Goal: Complete application form: Complete application form

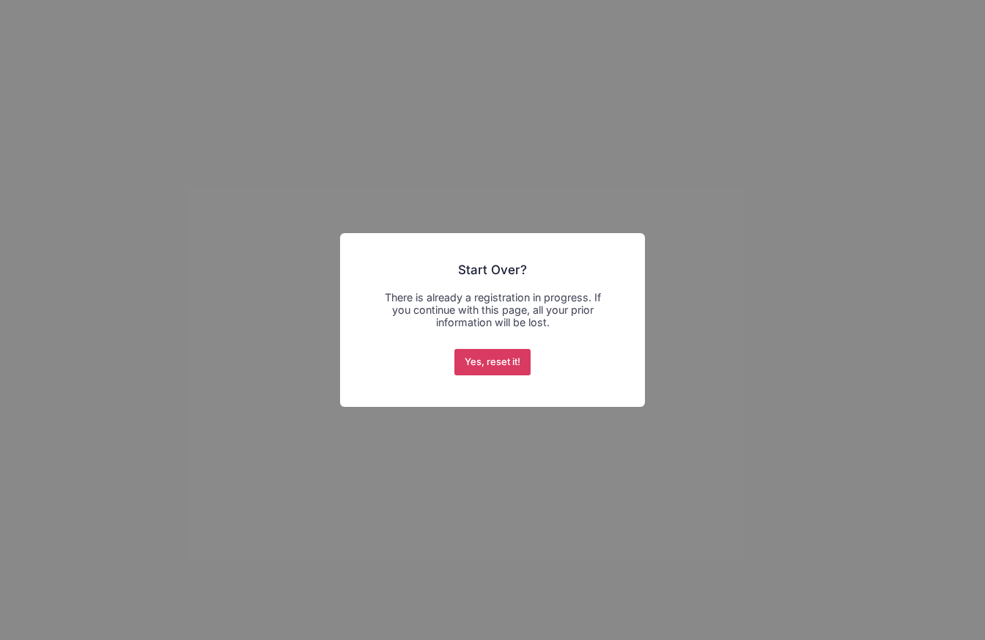
click at [492, 361] on button "Yes, reset it!" at bounding box center [492, 362] width 77 height 26
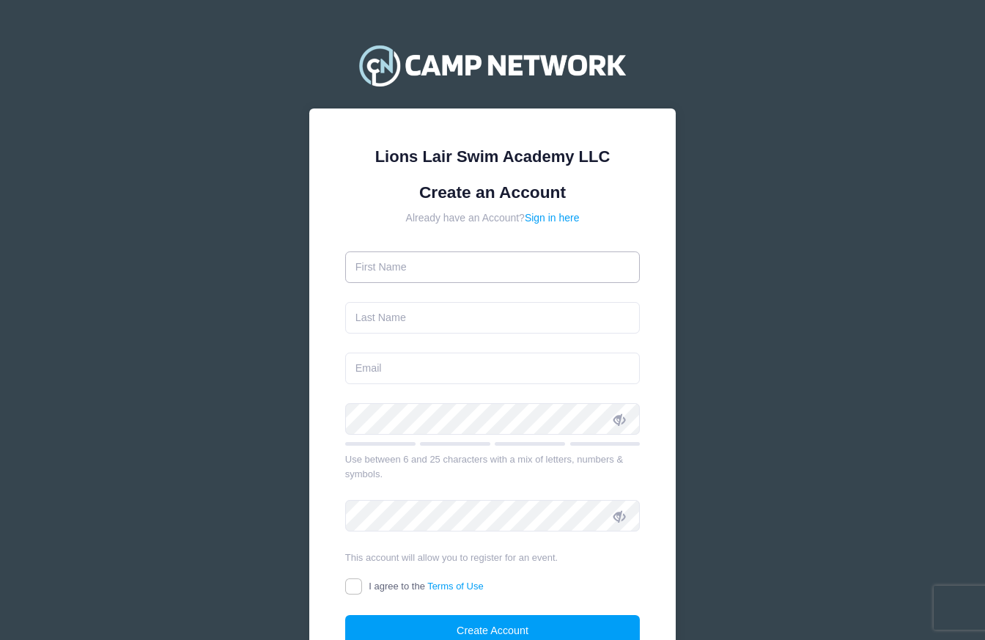
click at [522, 267] on input "text" at bounding box center [492, 267] width 295 height 32
type input "Conan"
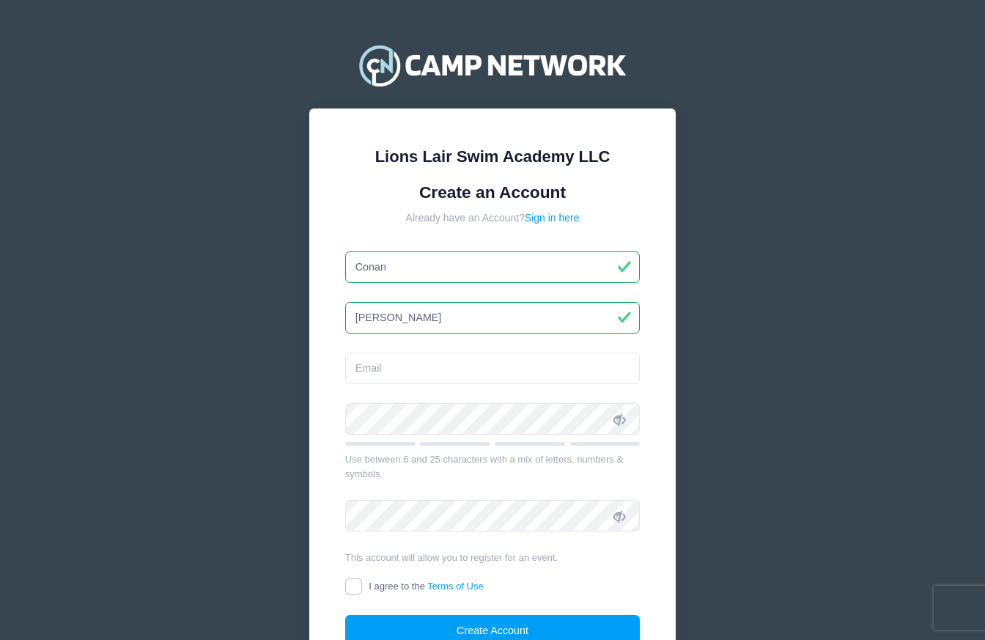
type input "[PERSON_NAME]"
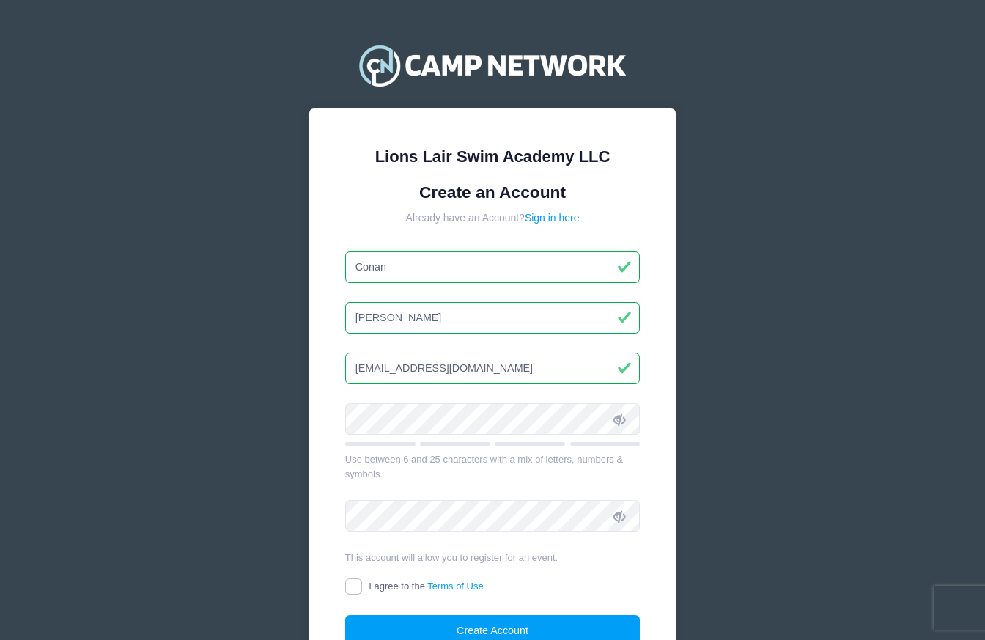
type input "[EMAIL_ADDRESS][DOMAIN_NAME]"
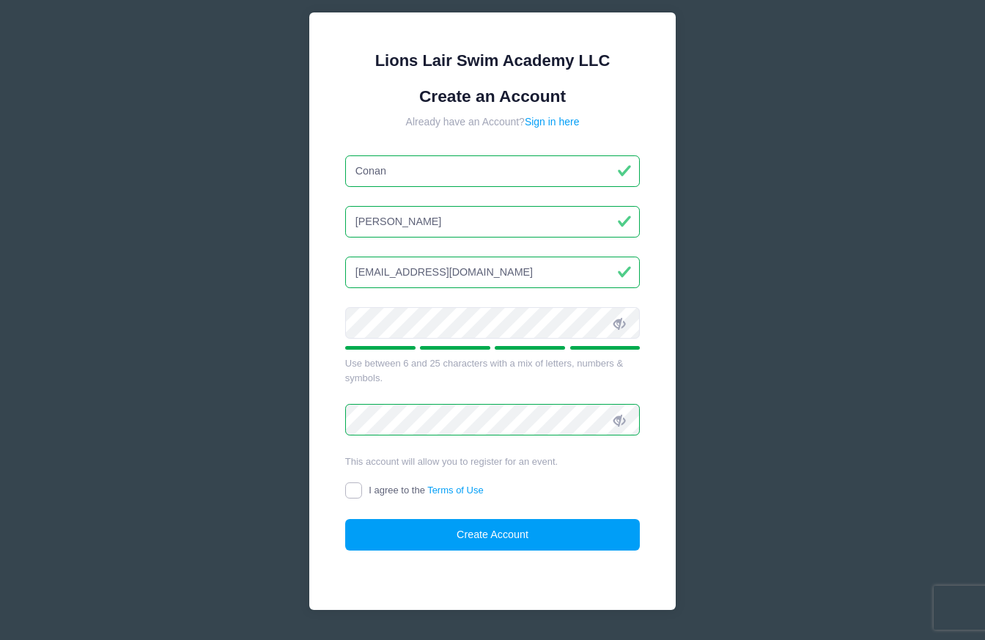
scroll to position [100, 0]
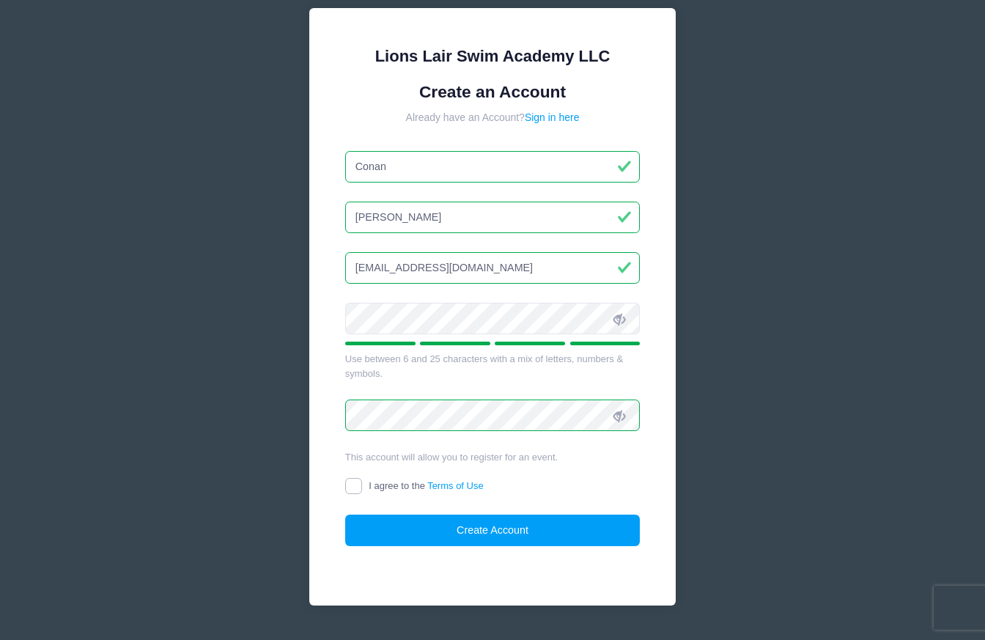
click at [355, 490] on input "I agree to the Terms of Use" at bounding box center [353, 486] width 17 height 17
checkbox input "true"
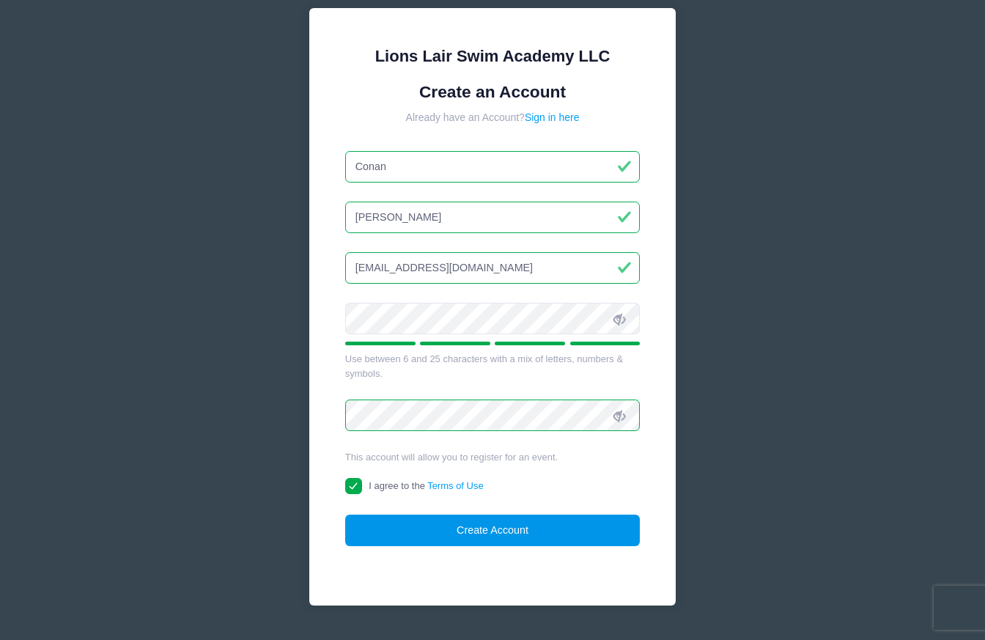
click at [421, 533] on button "Create Account" at bounding box center [492, 530] width 295 height 32
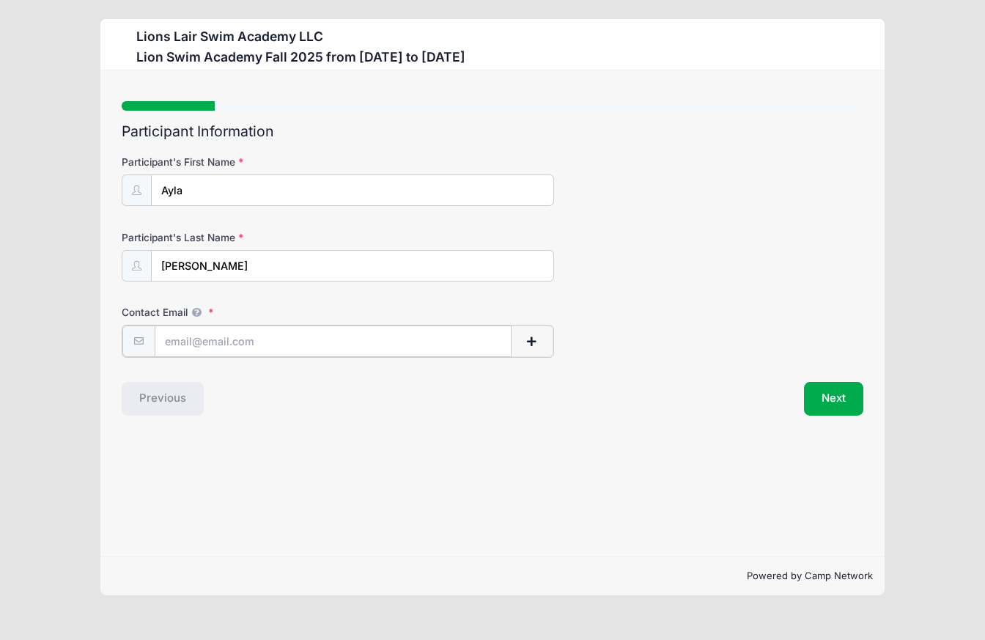
click at [358, 343] on input "Contact Email" at bounding box center [334, 341] width 358 height 32
type input "[EMAIL_ADDRESS][DOMAIN_NAME]"
click at [531, 340] on span "button" at bounding box center [531, 341] width 13 height 10
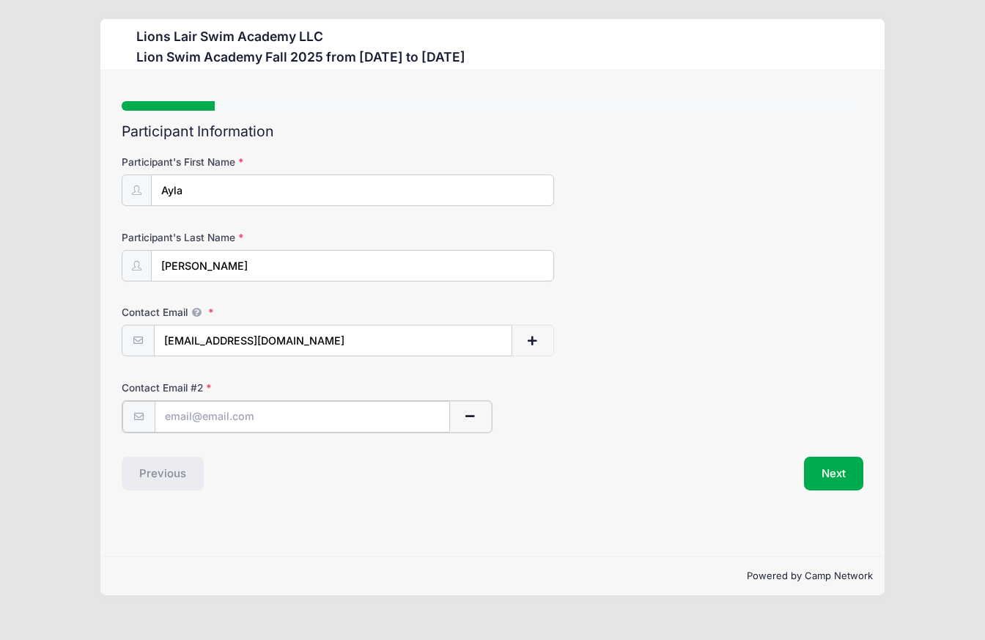
click at [473, 418] on span "button" at bounding box center [470, 416] width 13 height 10
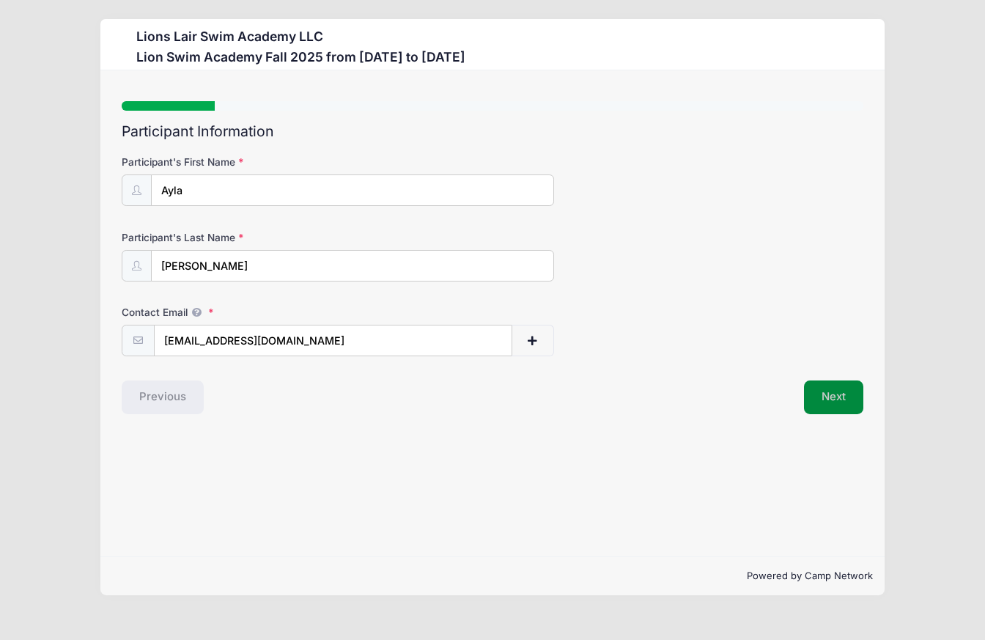
click at [835, 399] on button "Next" at bounding box center [833, 397] width 59 height 34
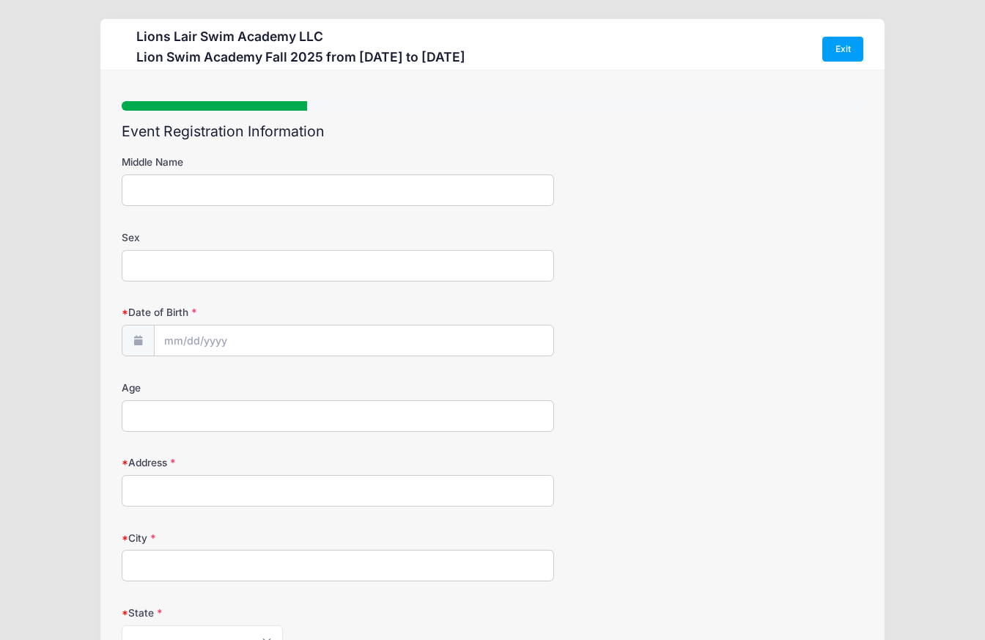
click at [356, 262] on input "Sex" at bounding box center [338, 266] width 432 height 32
type input "[DEMOGRAPHIC_DATA]"
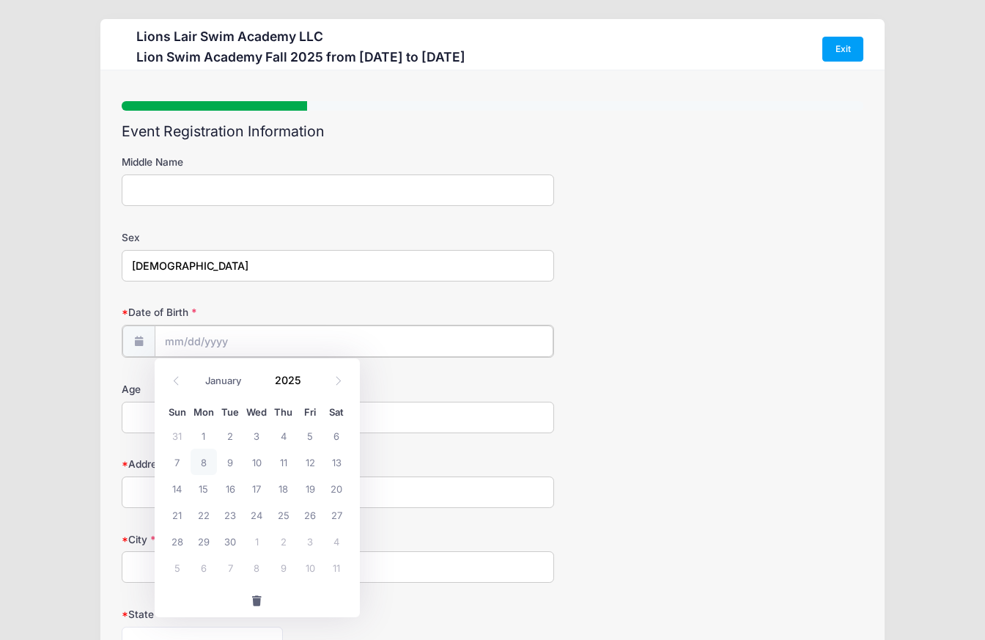
click at [210, 344] on input "Date of Birth" at bounding box center [354, 341] width 399 height 32
click at [308, 385] on span at bounding box center [310, 384] width 10 height 11
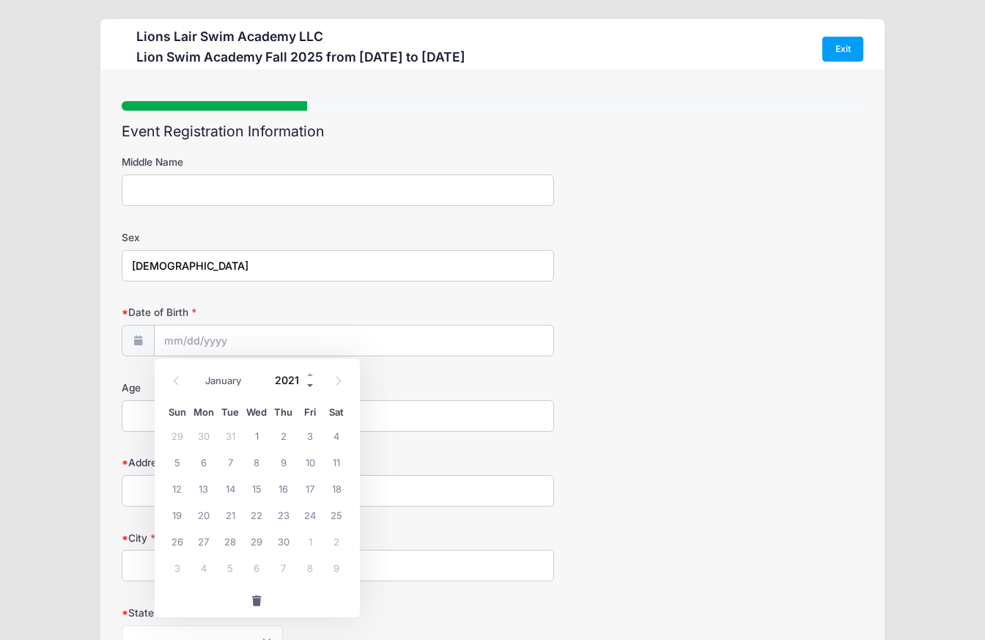
click at [308, 385] on span at bounding box center [310, 384] width 10 height 11
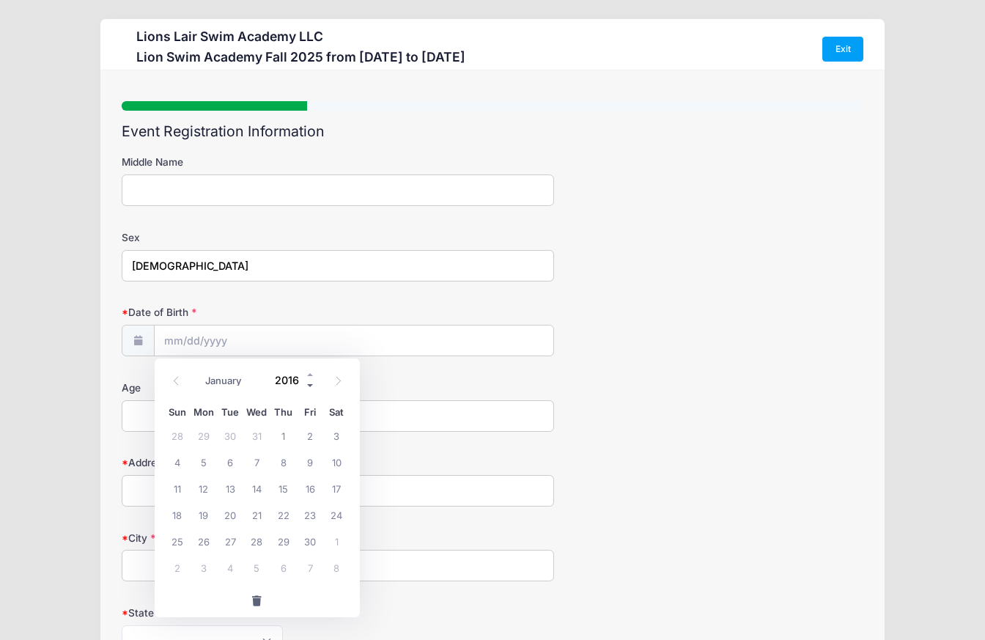
click at [308, 385] on span at bounding box center [310, 384] width 10 height 11
click at [309, 374] on span at bounding box center [310, 373] width 10 height 11
type input "2014"
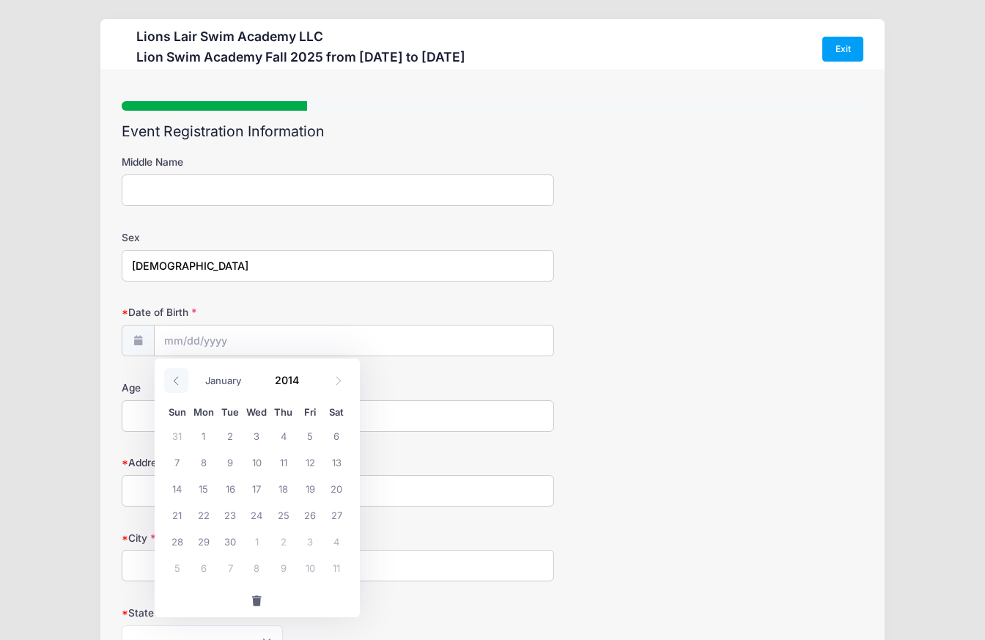
click at [179, 382] on icon at bounding box center [176, 381] width 10 height 10
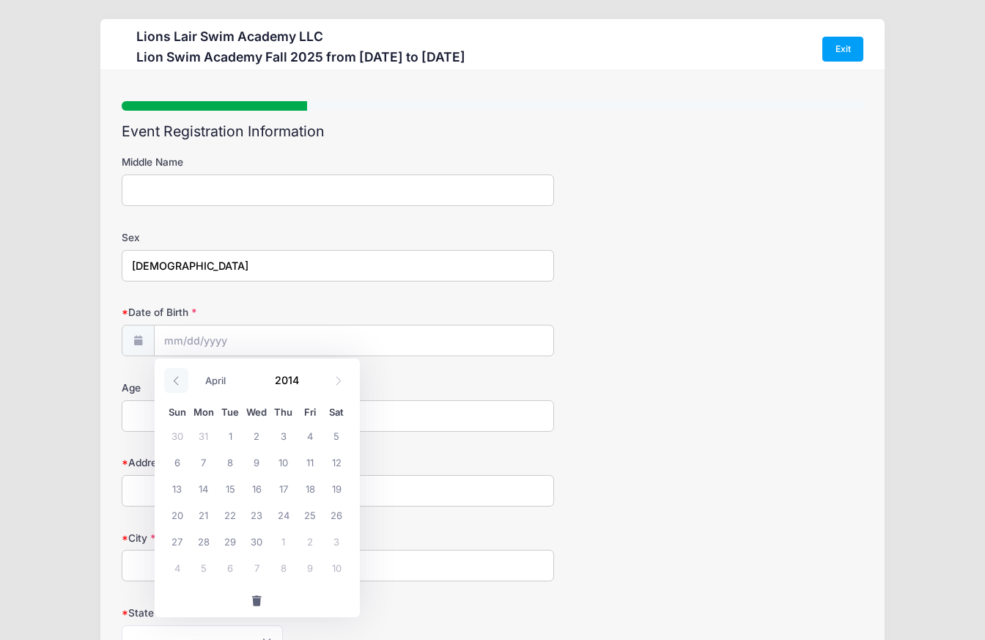
click at [179, 382] on icon at bounding box center [176, 381] width 10 height 10
select select "2"
click at [234, 542] on span "25" at bounding box center [230, 540] width 26 height 26
type input "[DATE]"
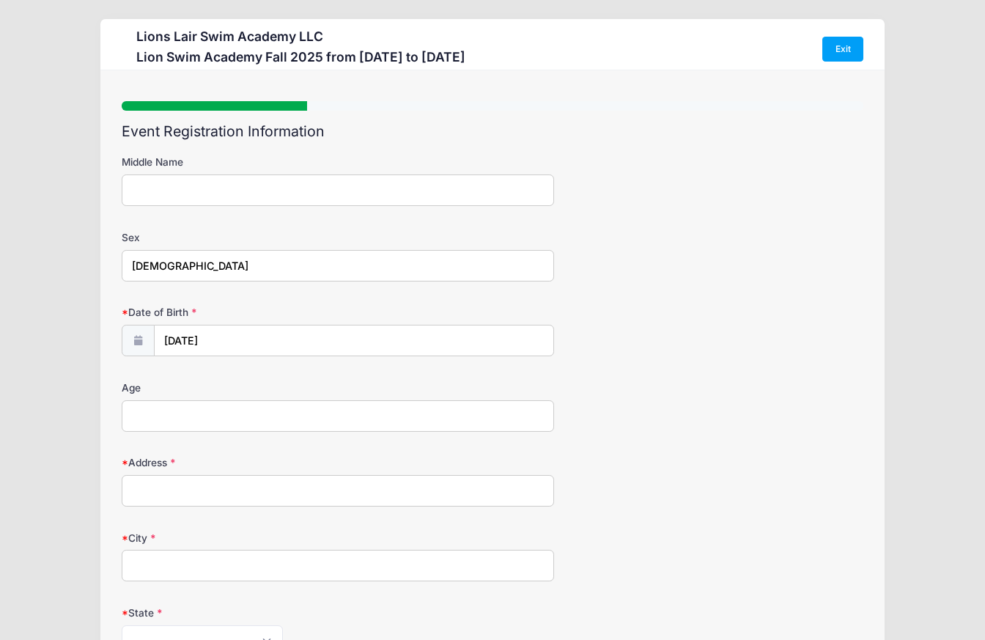
click at [226, 418] on input "Age" at bounding box center [338, 416] width 432 height 32
type input "11"
click at [212, 494] on input "Address" at bounding box center [338, 491] width 432 height 32
type input "[STREET_ADDRESS]"
type input "[US_STATE]"
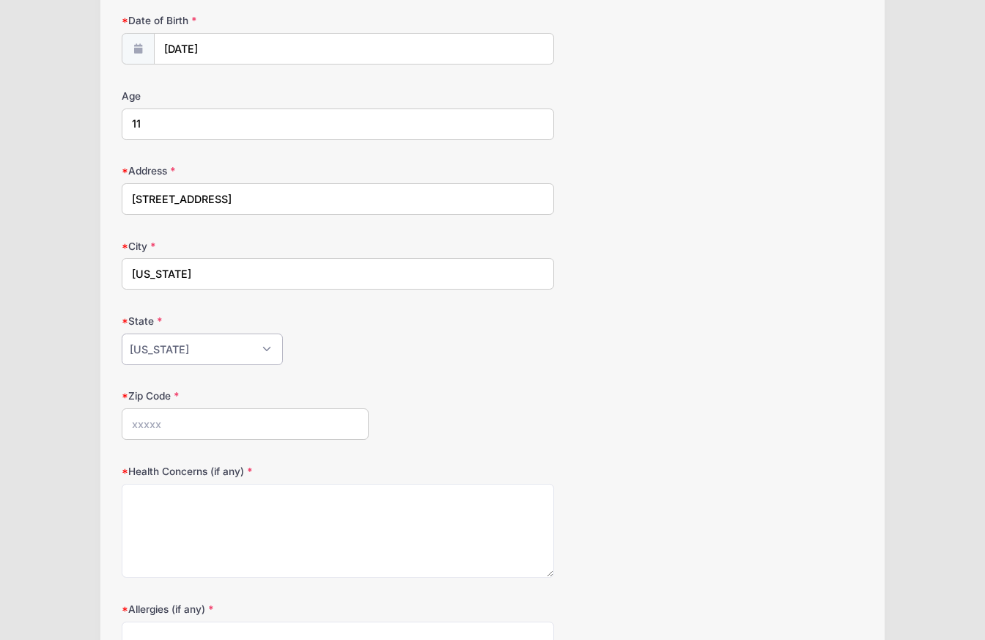
scroll to position [303, 0]
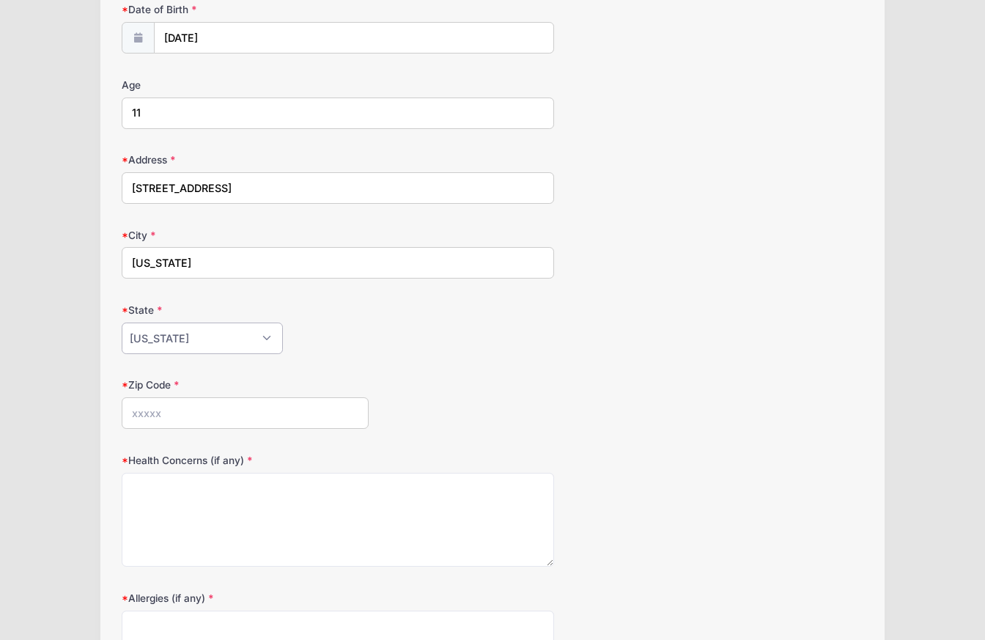
click at [229, 333] on select "[US_STATE] [US_STATE] [US_STATE] [US_STATE] [US_STATE] Armed Forces Africa Arme…" at bounding box center [202, 338] width 161 height 32
select select "NY"
click at [122, 322] on select "[US_STATE] [US_STATE] [US_STATE] [US_STATE] [US_STATE] Armed Forces Africa Arme…" at bounding box center [202, 338] width 161 height 32
click at [220, 415] on input "Zip Code" at bounding box center [245, 413] width 247 height 32
type input "10025"
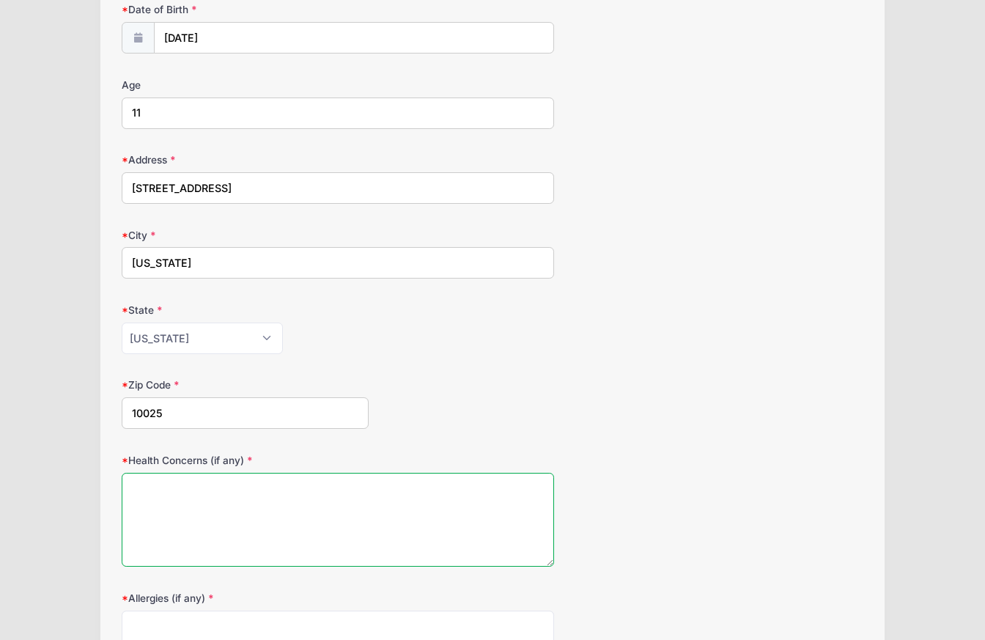
click at [244, 513] on textarea "Health Concerns (if any)" at bounding box center [338, 520] width 432 height 95
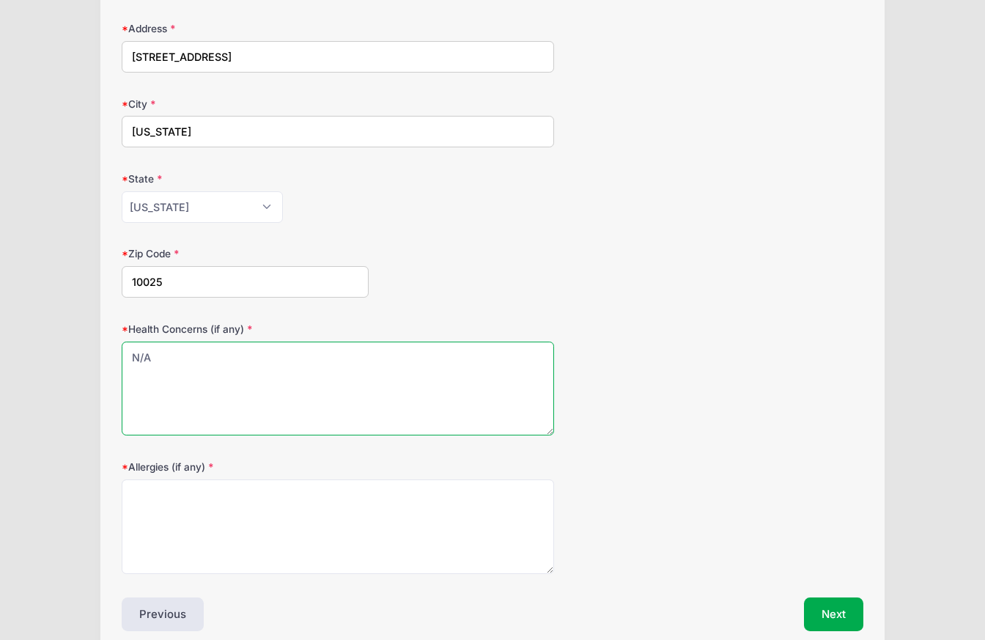
scroll to position [448, 0]
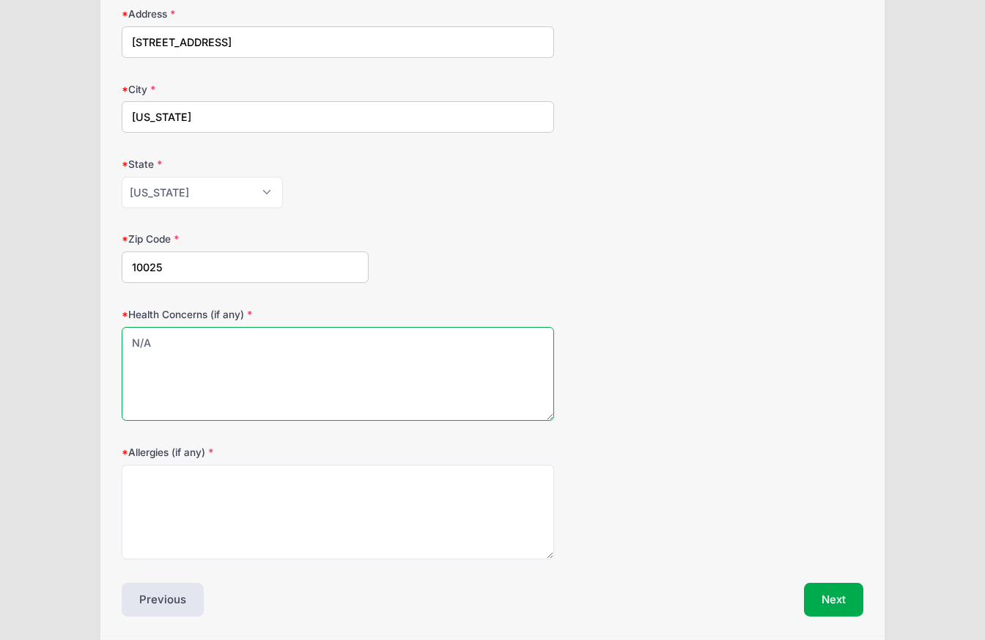
type textarea "N/A"
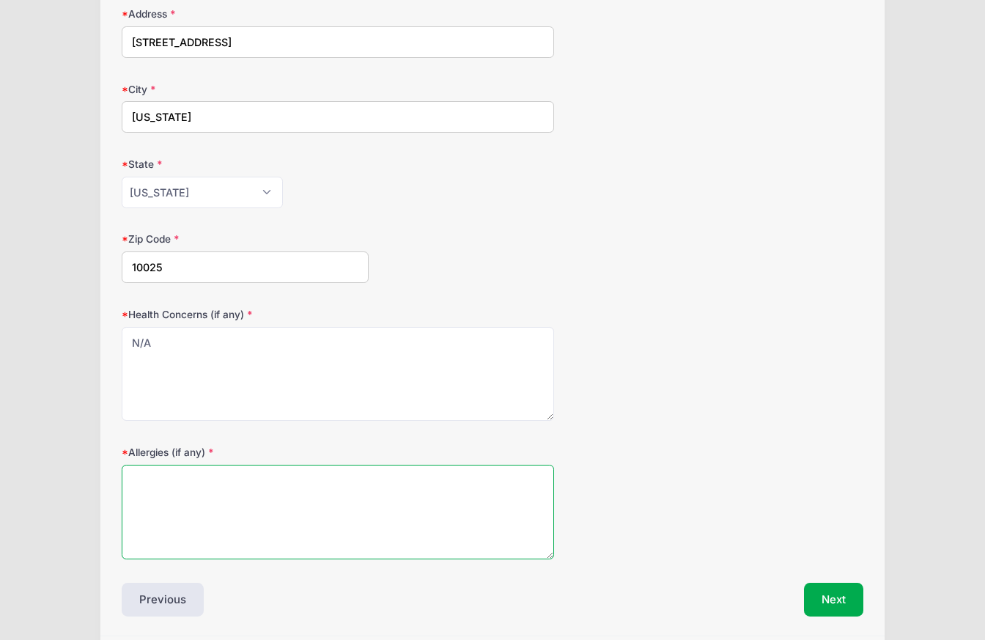
click at [242, 513] on textarea "Allergies (if any)" at bounding box center [338, 511] width 432 height 95
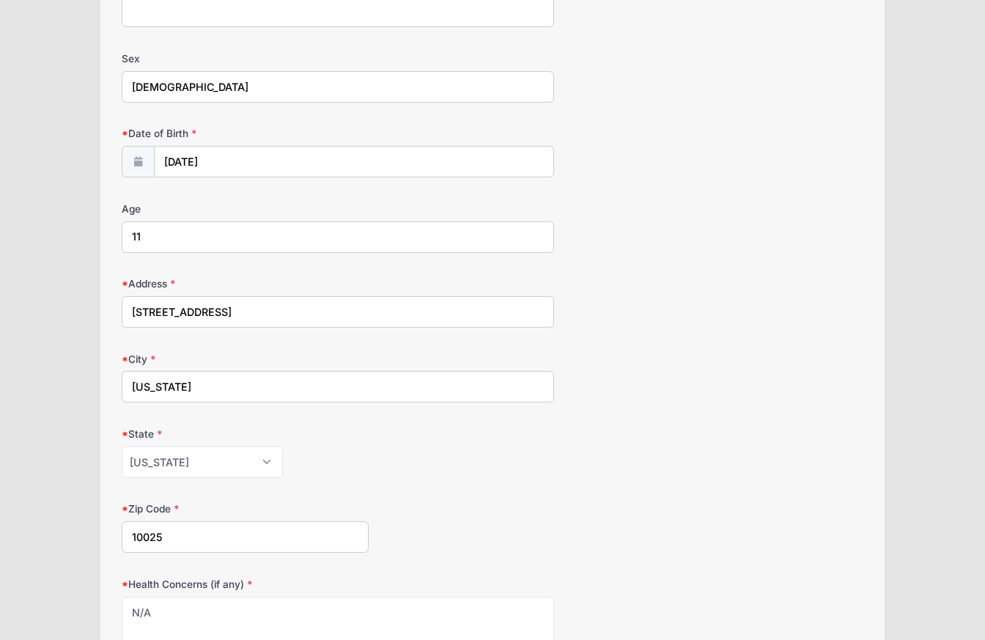
scroll to position [0, 0]
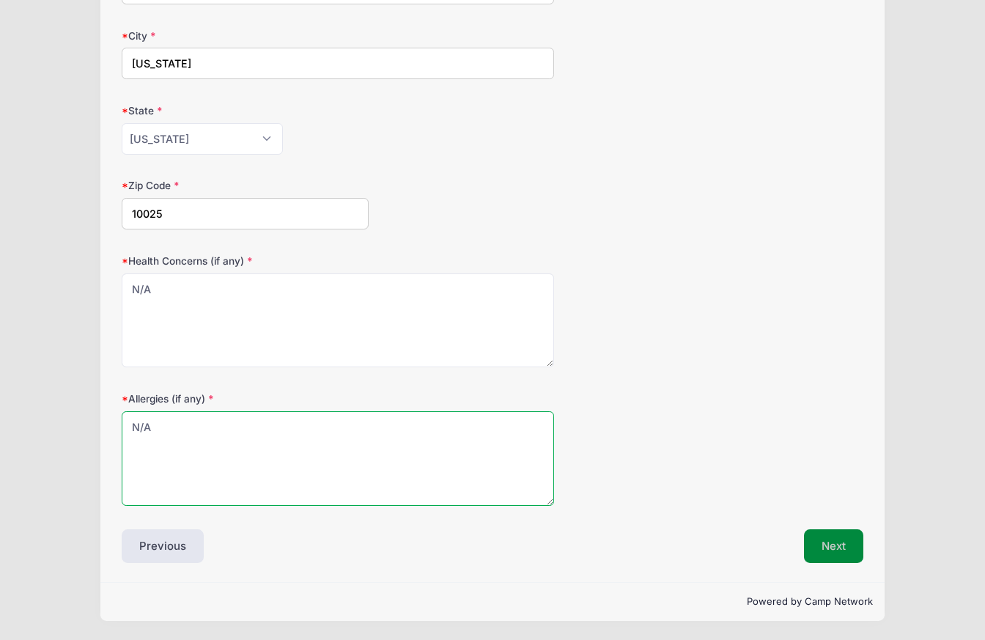
type textarea "N/A"
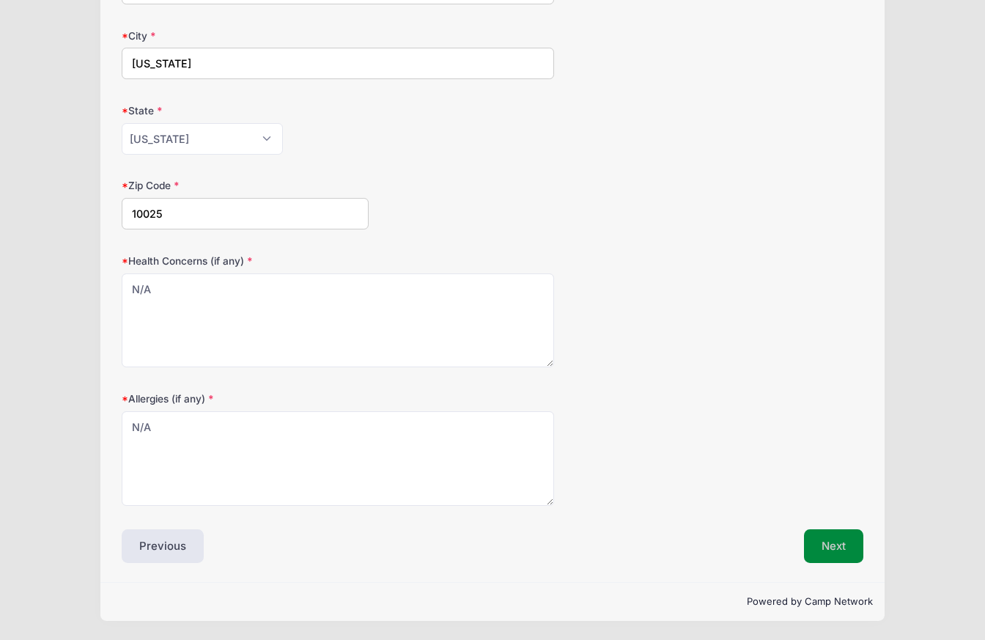
click at [821, 540] on button "Next" at bounding box center [833, 546] width 59 height 34
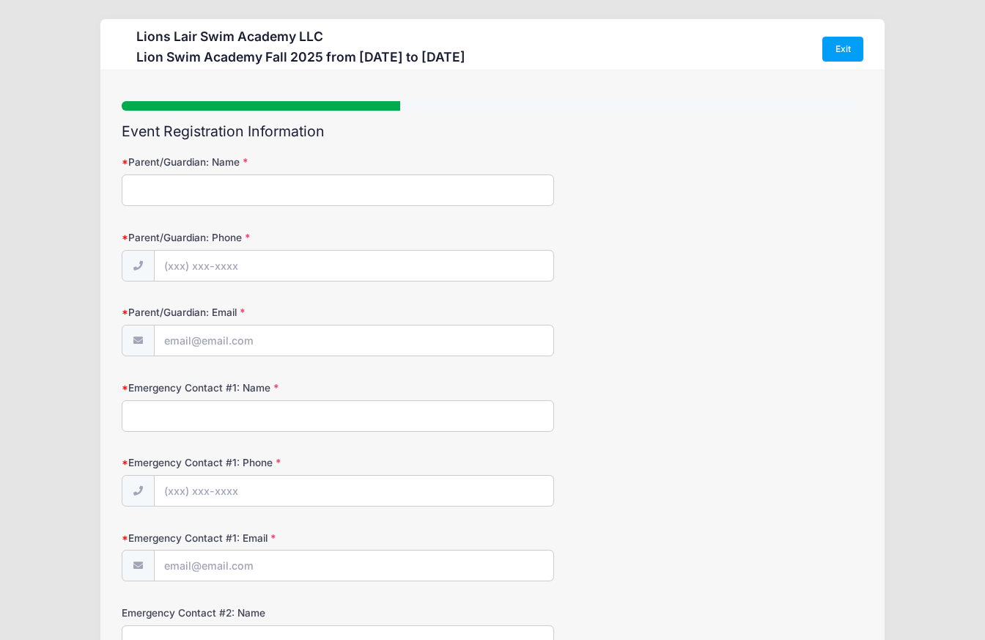
click at [257, 194] on input "Parent/Guardian: Name" at bounding box center [338, 190] width 432 height 32
type input "[PERSON_NAME]"
type input "[PHONE_NUMBER]"
type input "[EMAIL_ADDRESS][DOMAIN_NAME]"
type input "[PERSON_NAME]"
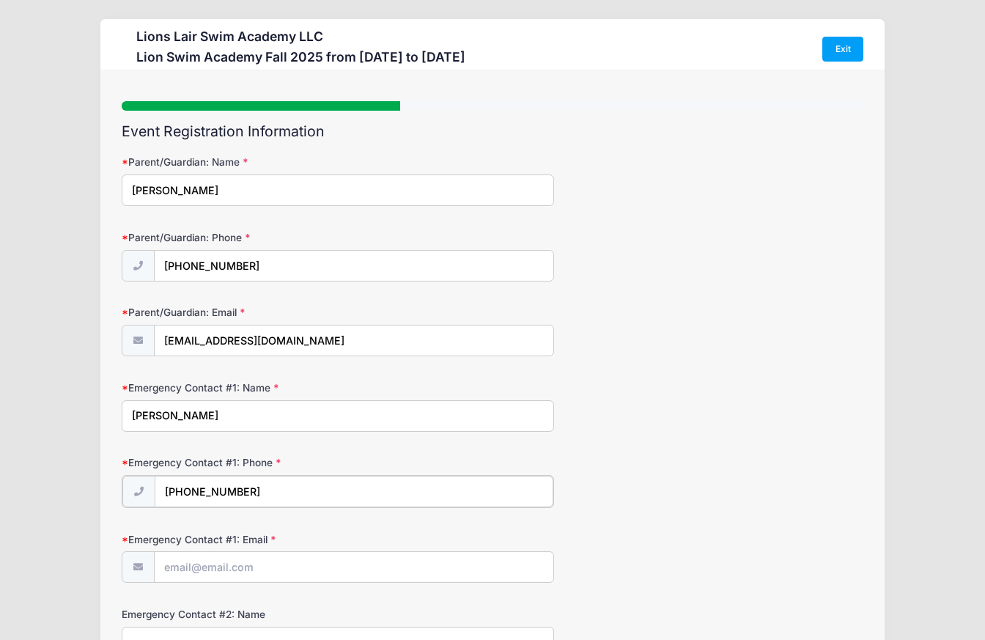
type input "[PHONE_NUMBER]"
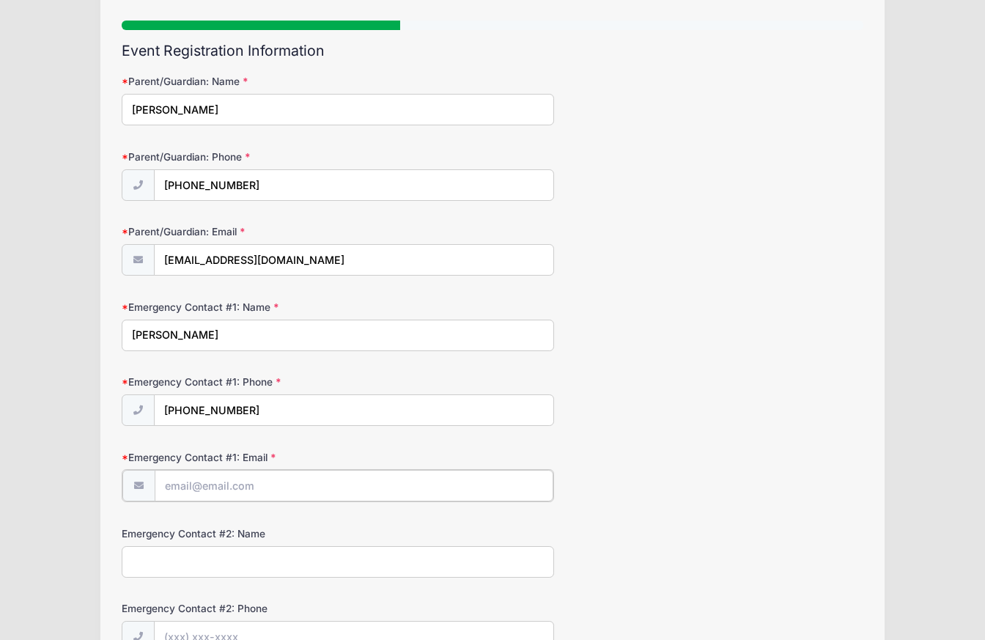
scroll to position [84, 0]
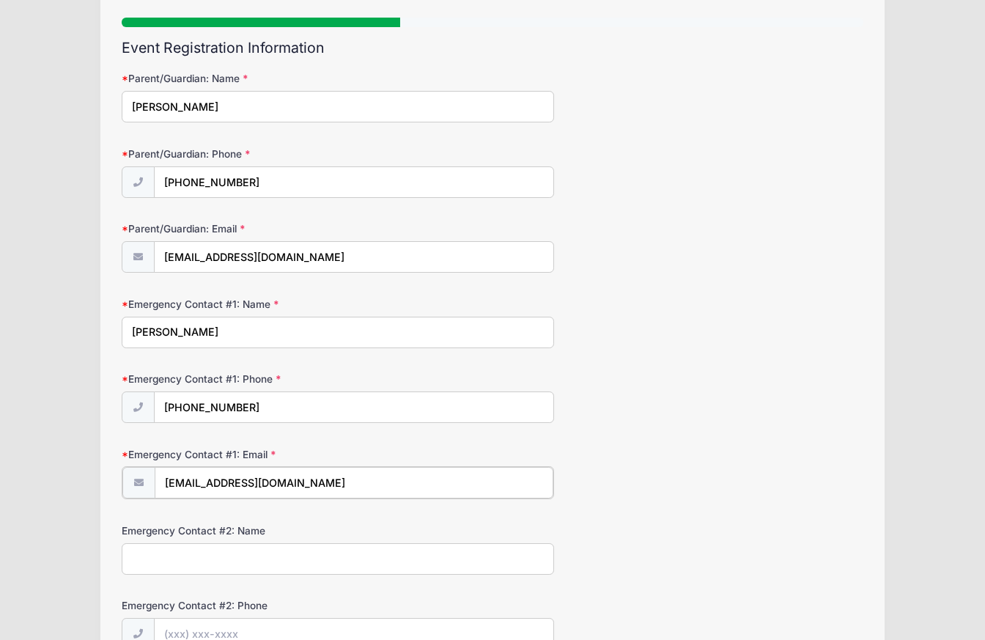
type input "[EMAIL_ADDRESS][DOMAIN_NAME]"
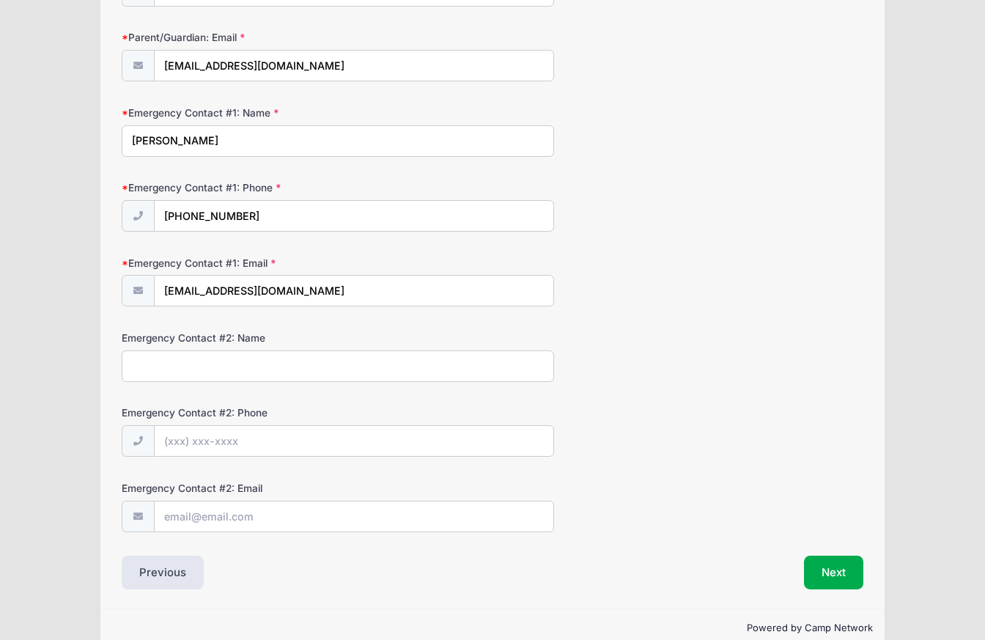
scroll to position [301, 0]
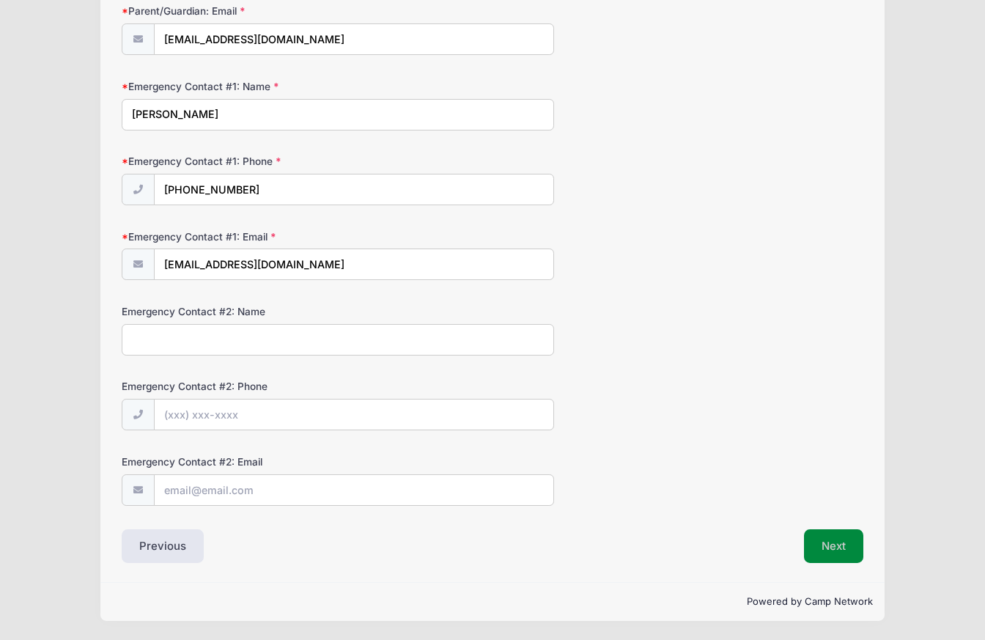
click at [826, 544] on button "Next" at bounding box center [833, 546] width 59 height 34
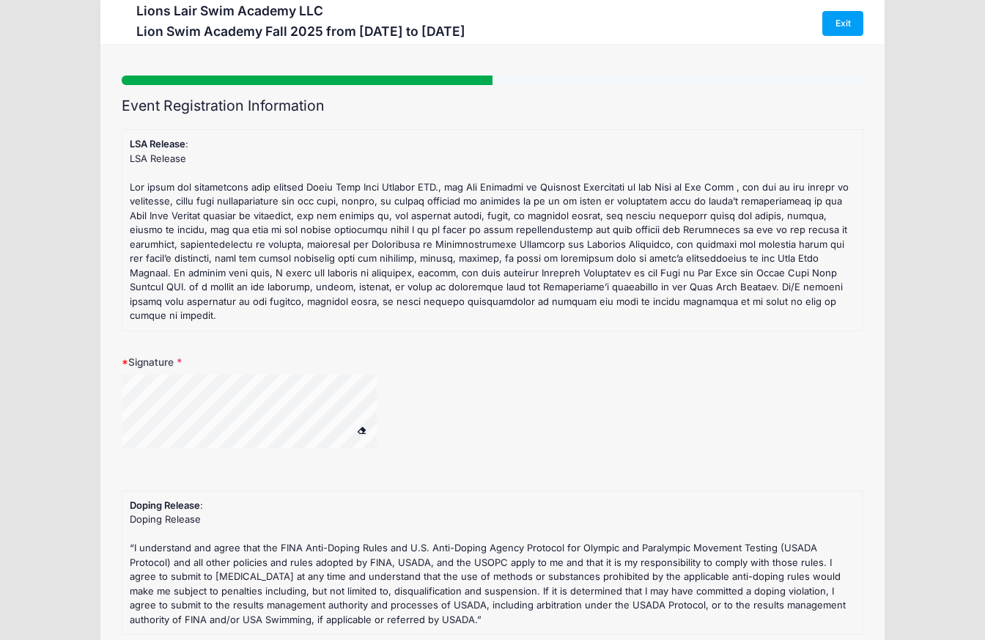
scroll to position [0, 0]
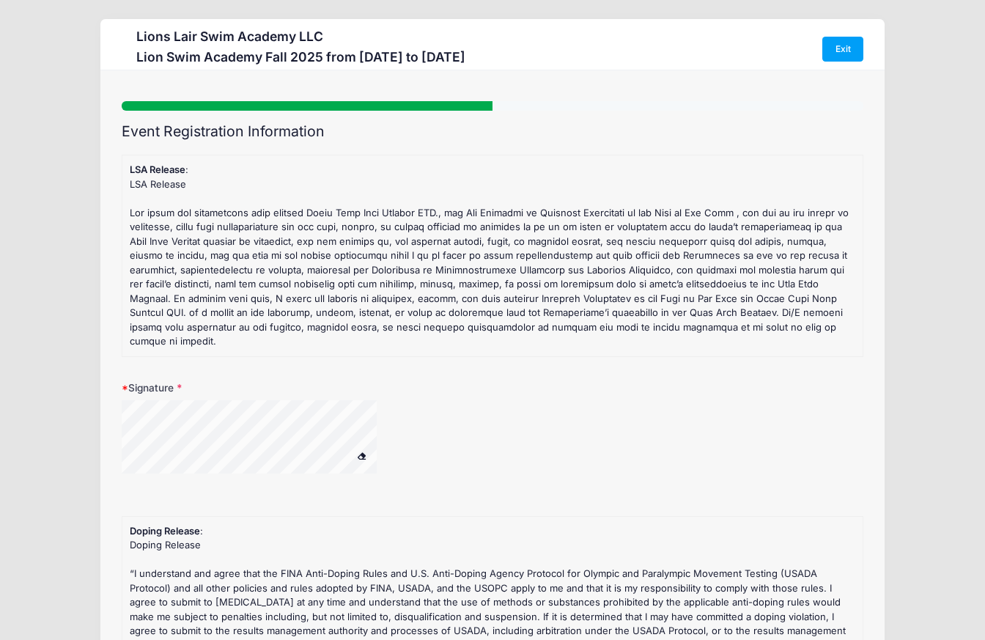
click at [364, 451] on span at bounding box center [362, 455] width 10 height 8
click at [362, 451] on span at bounding box center [362, 455] width 10 height 8
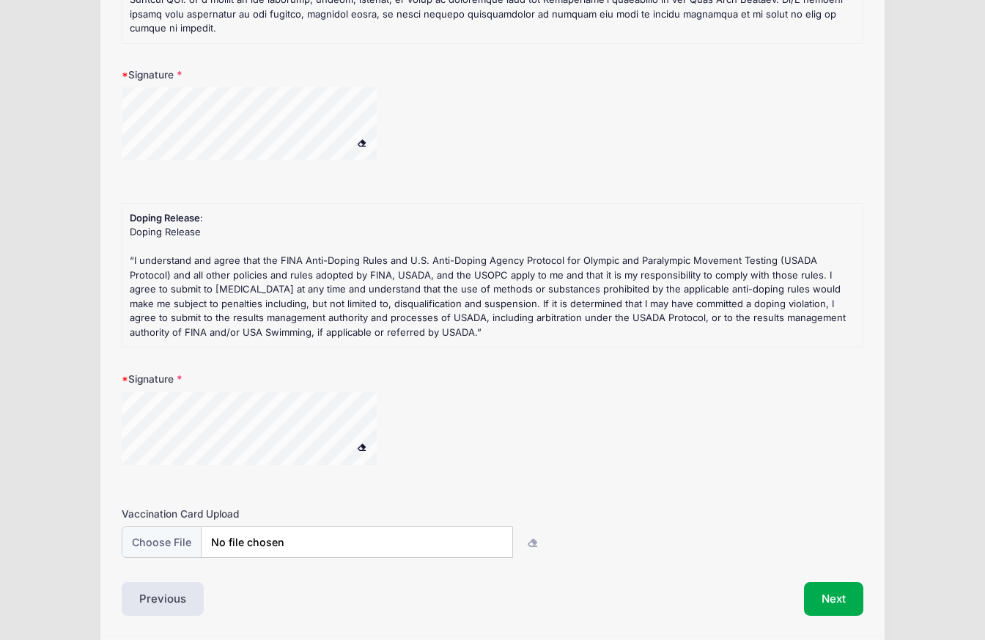
scroll to position [324, 0]
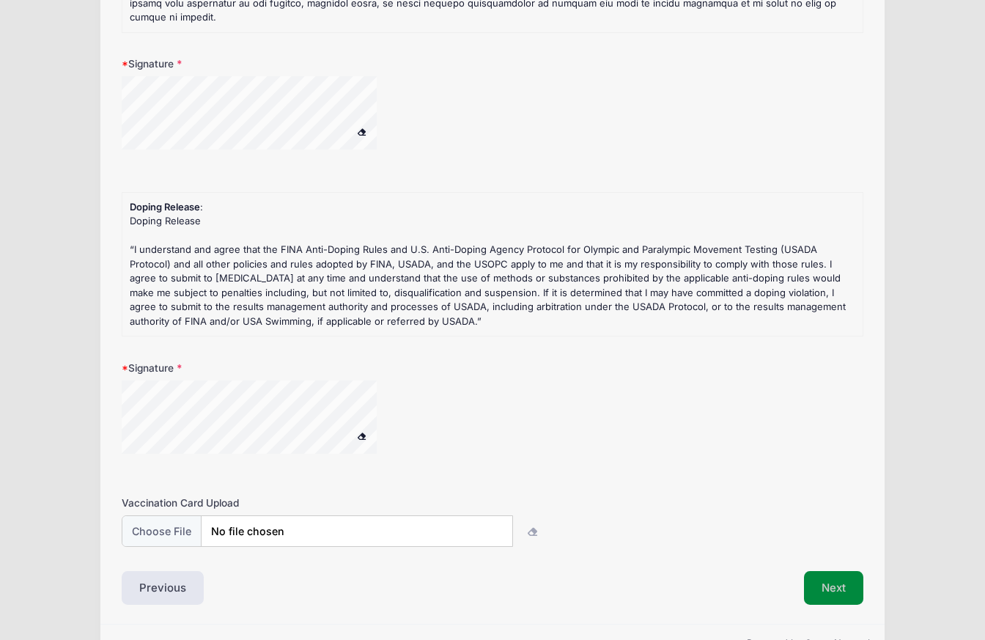
click at [835, 575] on button "Next" at bounding box center [833, 588] width 59 height 34
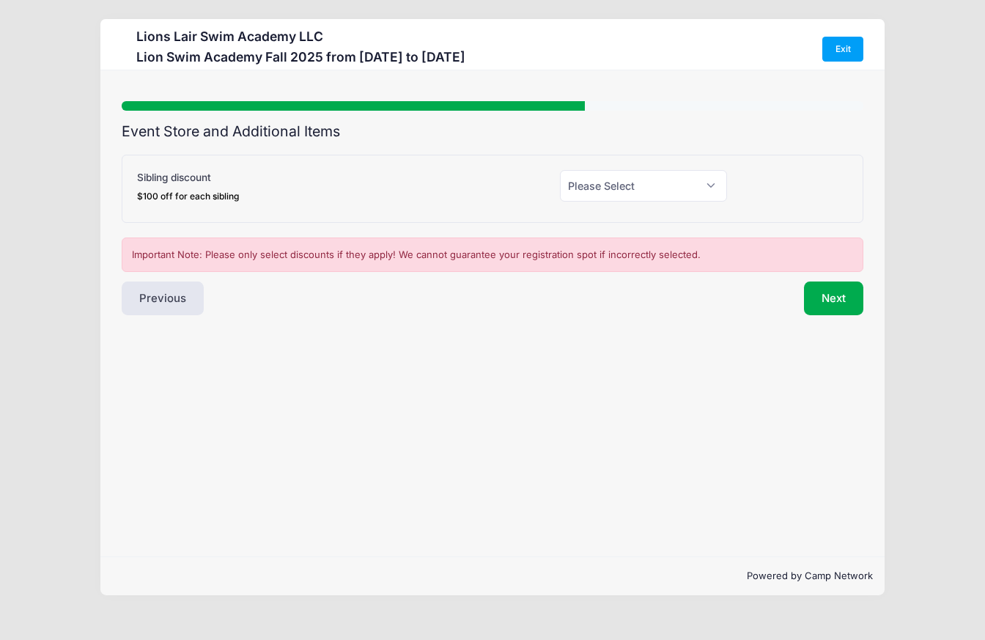
scroll to position [0, 0]
click at [663, 186] on select "Please Select Yes (-$100.00) No" at bounding box center [643, 186] width 167 height 32
click at [560, 170] on select "Please Select Yes (-$100.00) No" at bounding box center [643, 186] width 167 height 32
click at [647, 181] on select "Please Select Yes (-$100.00) No" at bounding box center [643, 186] width 167 height 32
select select "1"
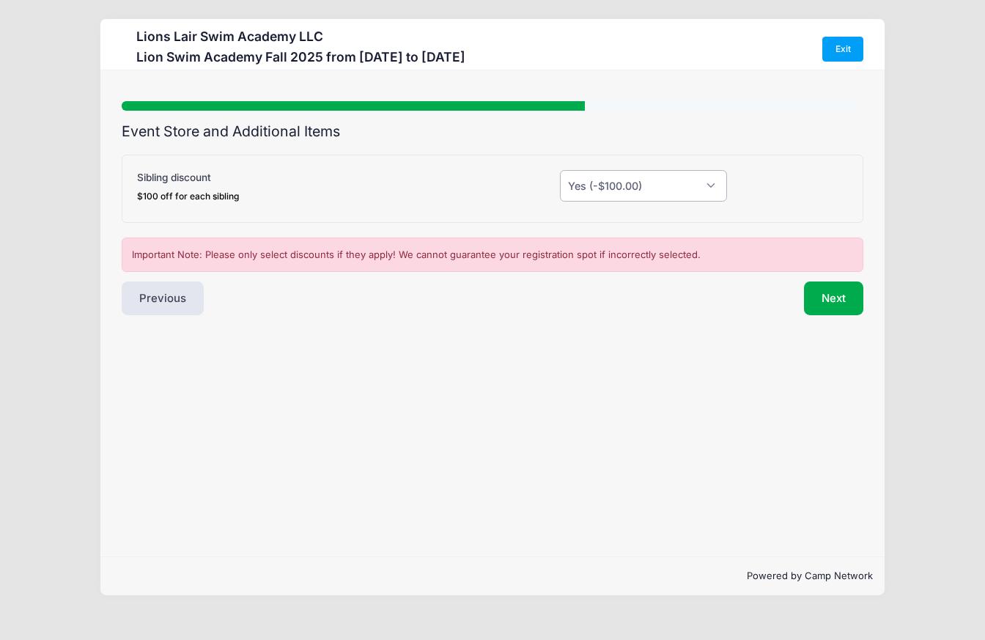
click at [560, 170] on select "Please Select Yes (-$100.00) No" at bounding box center [643, 186] width 167 height 32
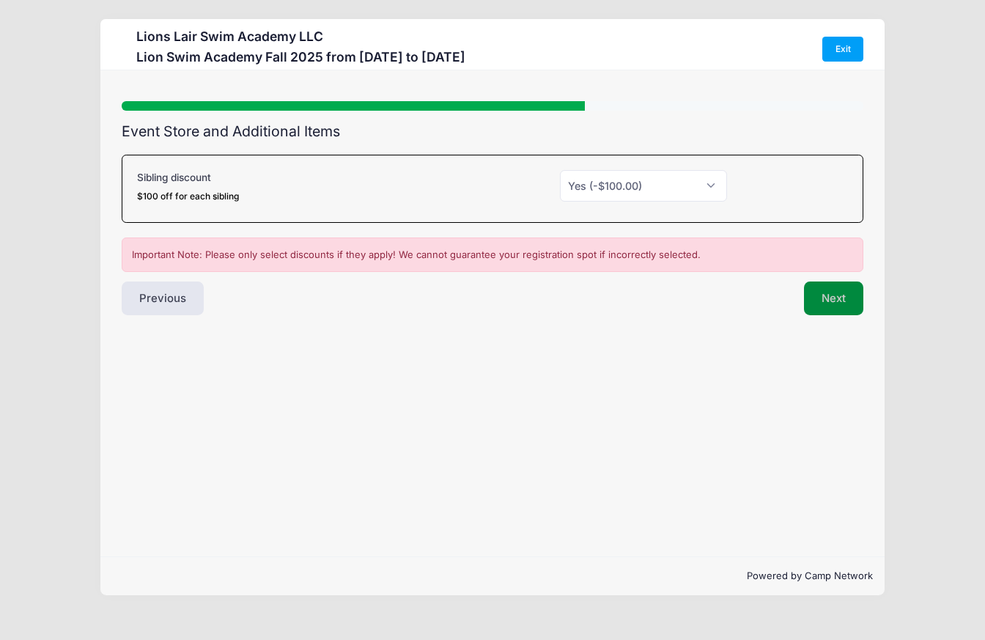
click at [847, 303] on button "Next" at bounding box center [833, 298] width 59 height 34
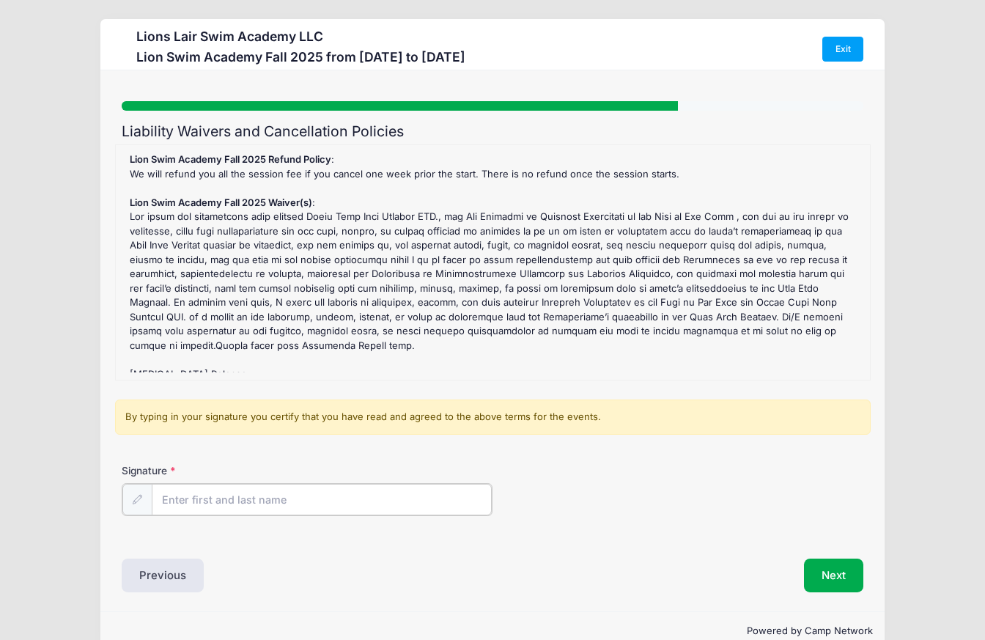
click at [270, 500] on input "Signature" at bounding box center [322, 500] width 340 height 32
type input "[PERSON_NAME]"
click at [831, 581] on button "Next" at bounding box center [833, 574] width 59 height 34
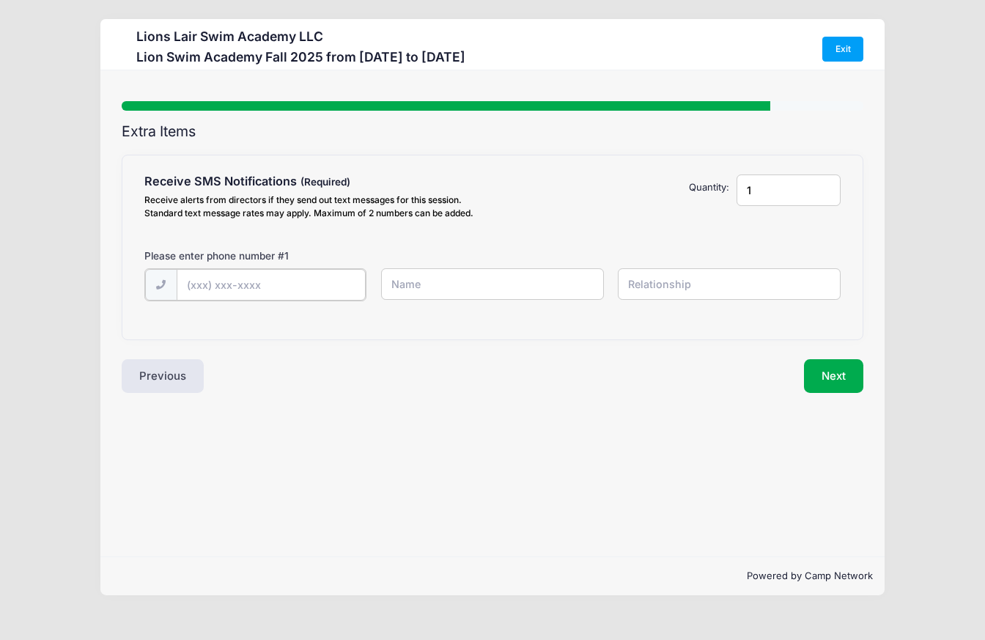
click at [299, 284] on input "text" at bounding box center [272, 285] width 190 height 32
type input "[PHONE_NUMBER]"
type input "Conan"
type input "Father"
click at [827, 374] on button "Next" at bounding box center [833, 375] width 59 height 34
